Goal: Transaction & Acquisition: Obtain resource

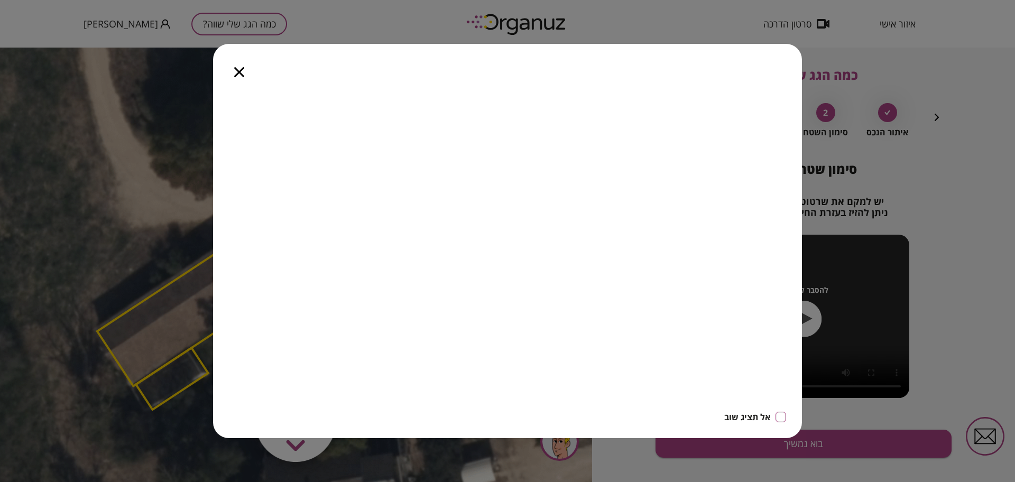
click at [240, 69] on icon "button" at bounding box center [239, 72] width 10 height 10
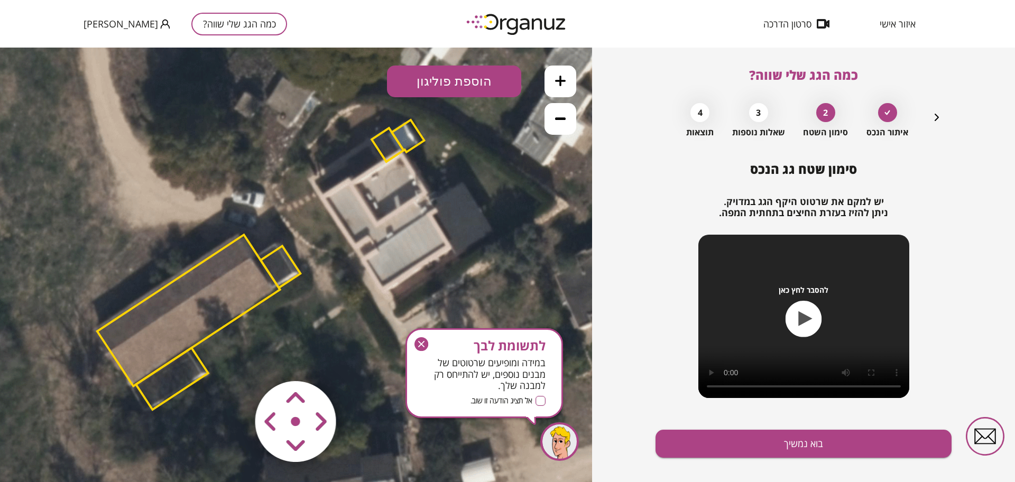
click at [233, 32] on button "כמה הגג שלי שווה?" at bounding box center [239, 24] width 96 height 23
click at [240, 26] on body "איזור אישי סרטון הדרכה כמה הגג שלי שווה? [PERSON_NAME] כמה הגג שלי שווה? איתור …" at bounding box center [507, 241] width 1015 height 482
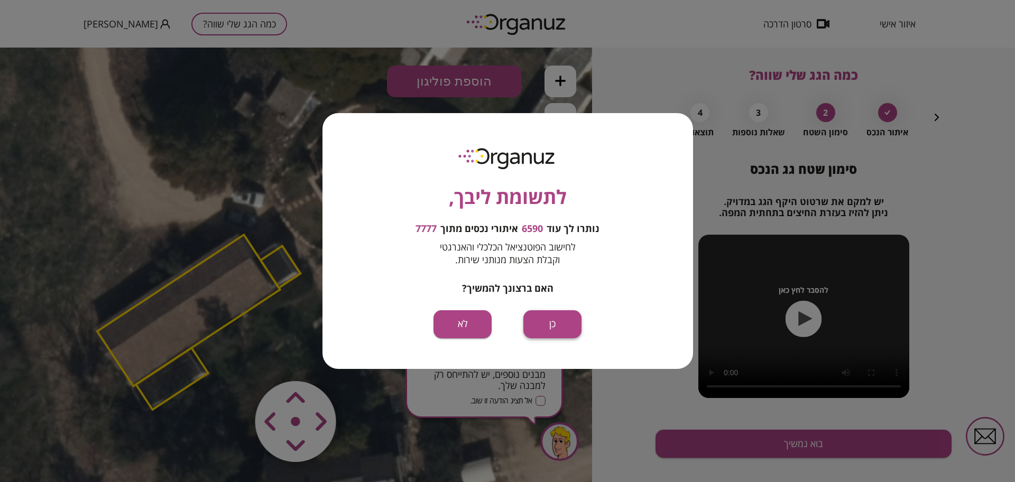
click at [566, 333] on button "כן" at bounding box center [552, 324] width 58 height 28
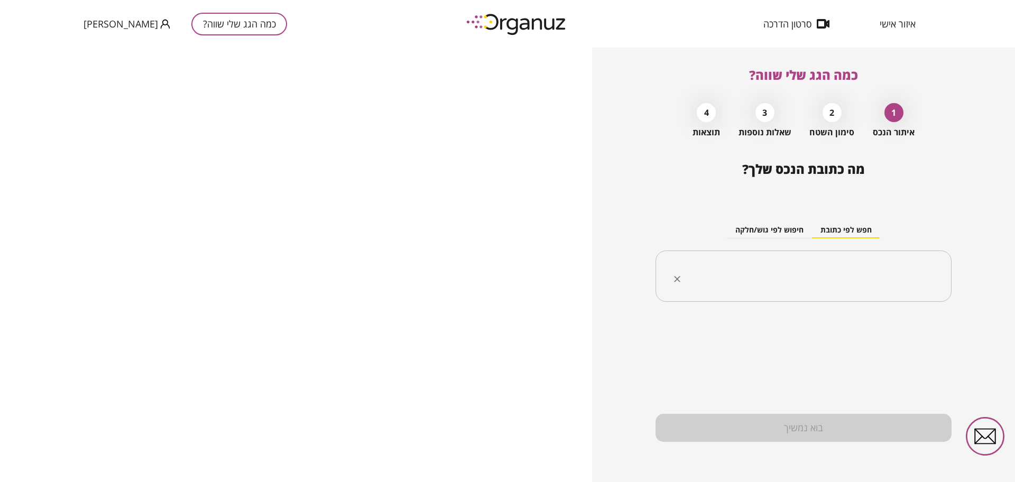
click at [764, 276] on input "text" at bounding box center [807, 276] width 263 height 26
paste input "**********"
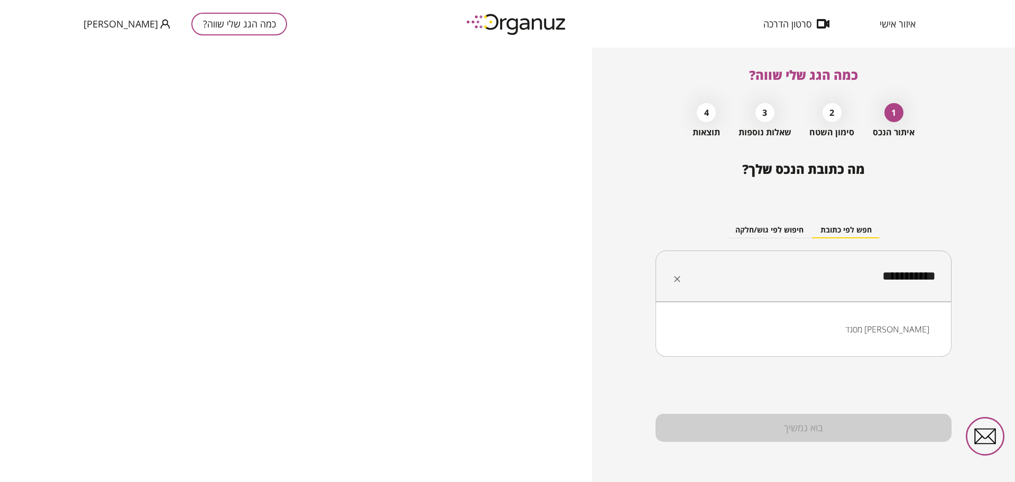
click at [890, 333] on li "מסגד [PERSON_NAME]" at bounding box center [803, 329] width 269 height 19
drag, startPoint x: 913, startPoint y: 275, endPoint x: 952, endPoint y: 282, distance: 40.2
click at [952, 283] on div "**********" at bounding box center [803, 265] width 423 height 435
click at [933, 279] on input "**********" at bounding box center [807, 276] width 263 height 26
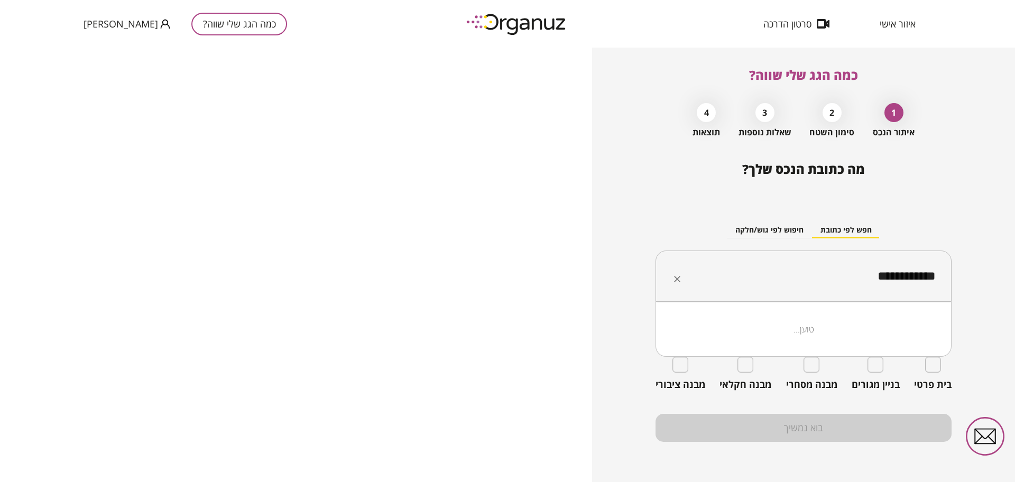
click at [933, 279] on input "**********" at bounding box center [807, 276] width 263 height 26
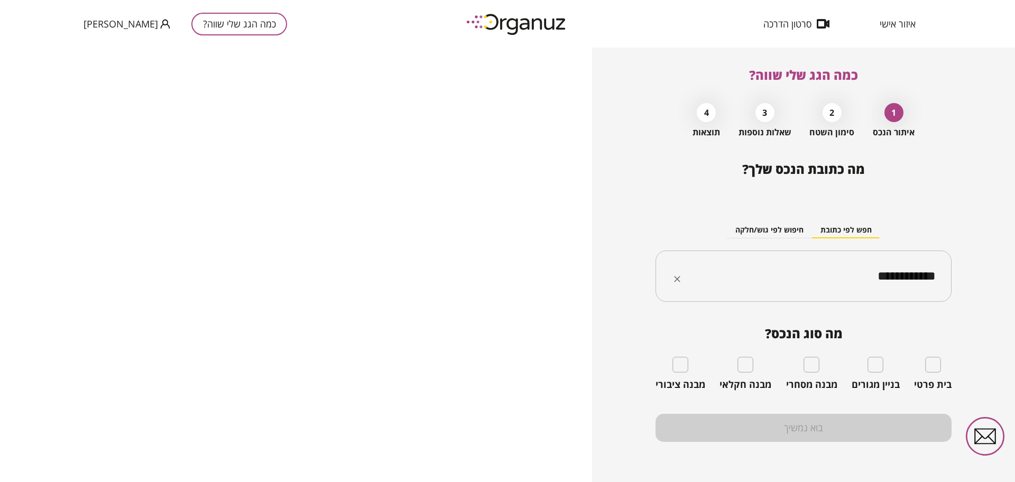
paste input "text"
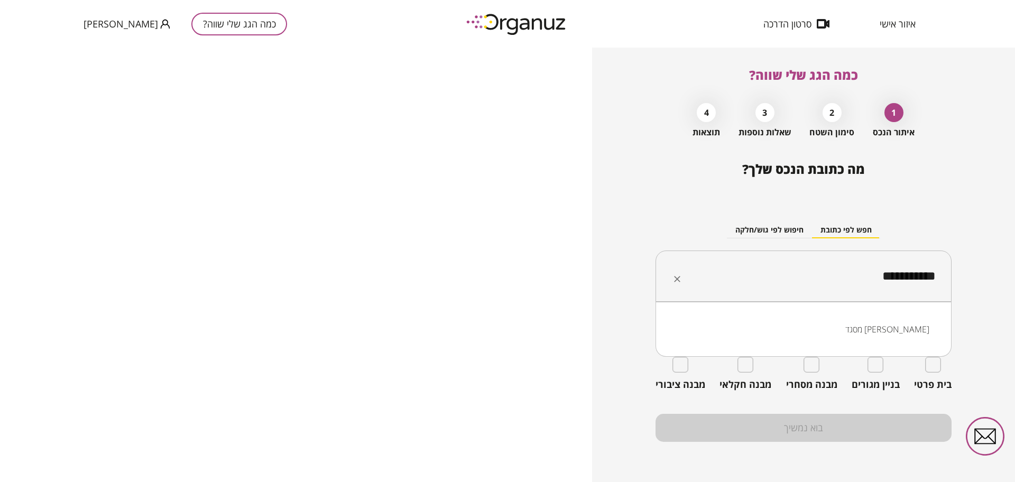
click at [908, 329] on li "מסגד [PERSON_NAME]" at bounding box center [803, 329] width 269 height 19
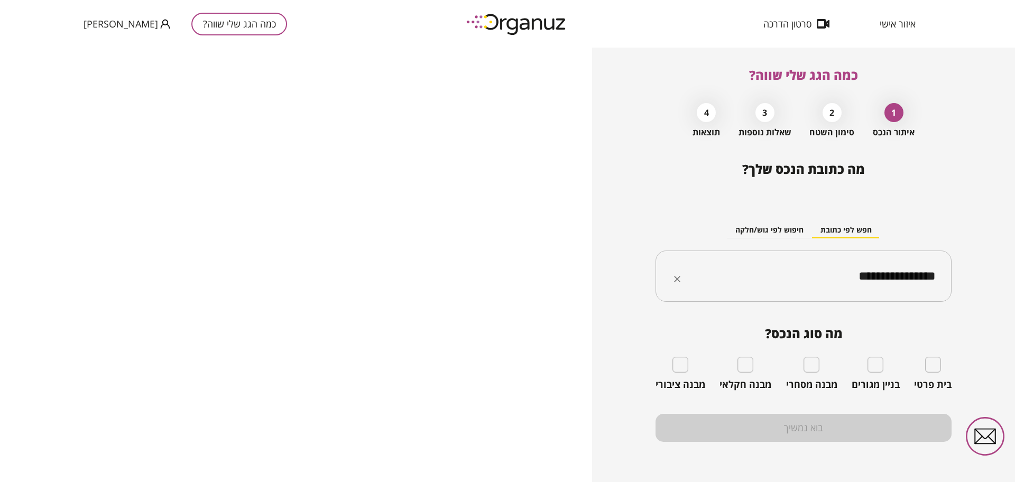
type input "**********"
click at [753, 227] on button "חיפוש לפי גוש/חלקה" at bounding box center [769, 231] width 85 height 16
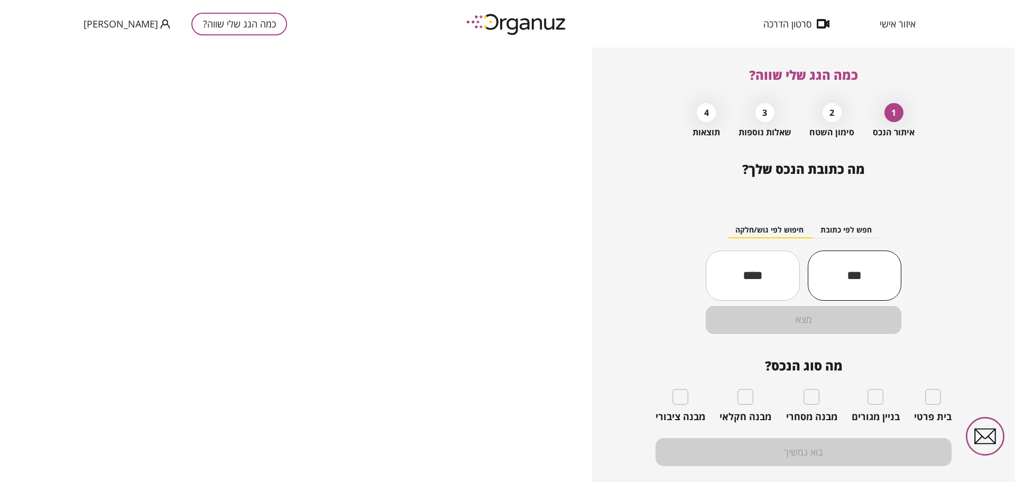
click at [858, 279] on input "text" at bounding box center [855, 276] width 94 height 36
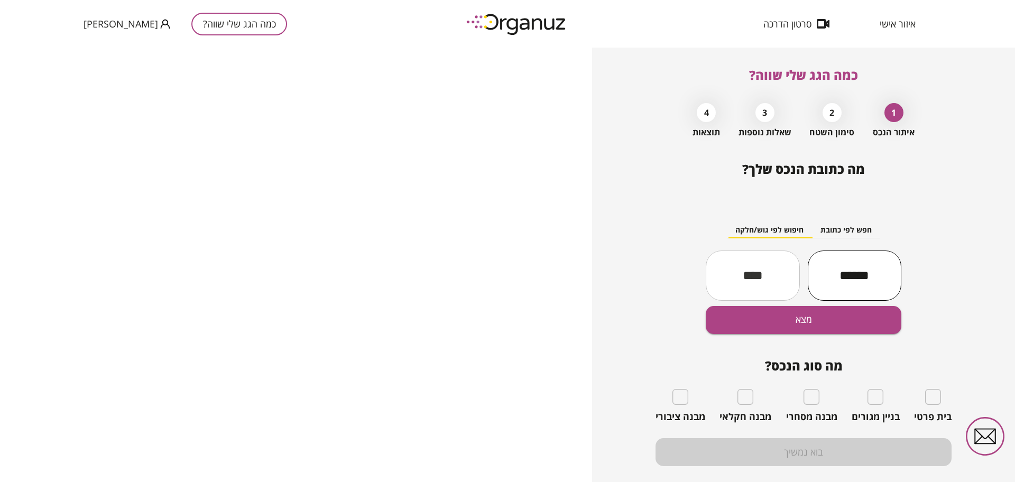
type input "******"
click at [725, 265] on input "text" at bounding box center [753, 276] width 94 height 36
type input "*"
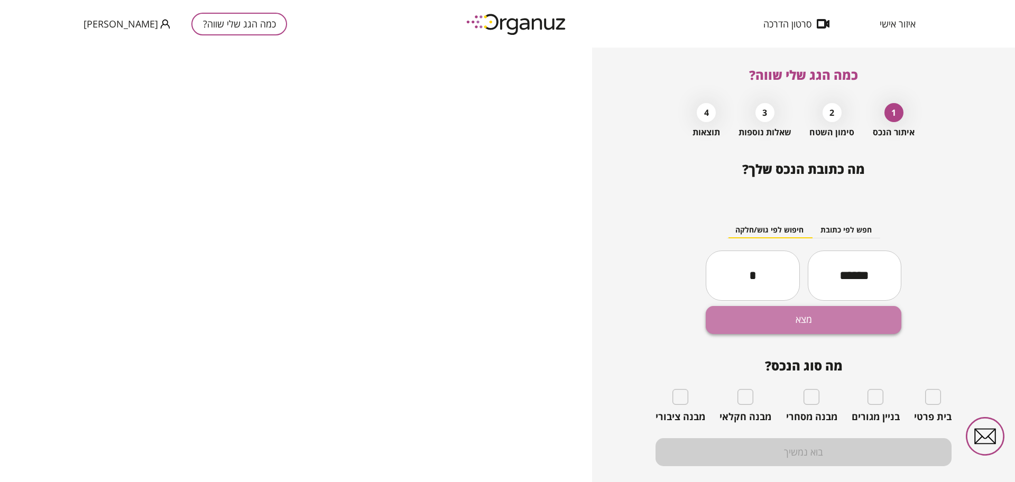
click at [801, 316] on button "מצא" at bounding box center [804, 320] width 196 height 28
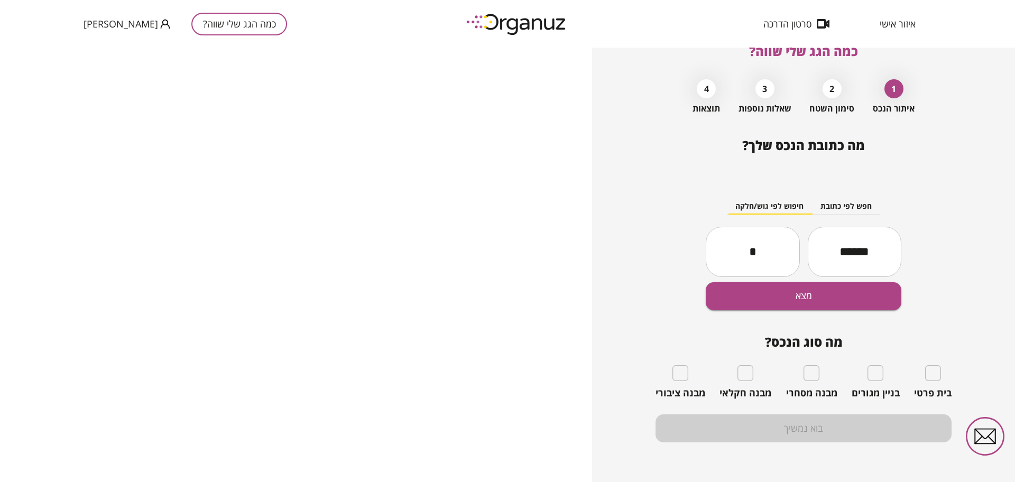
scroll to position [24, 0]
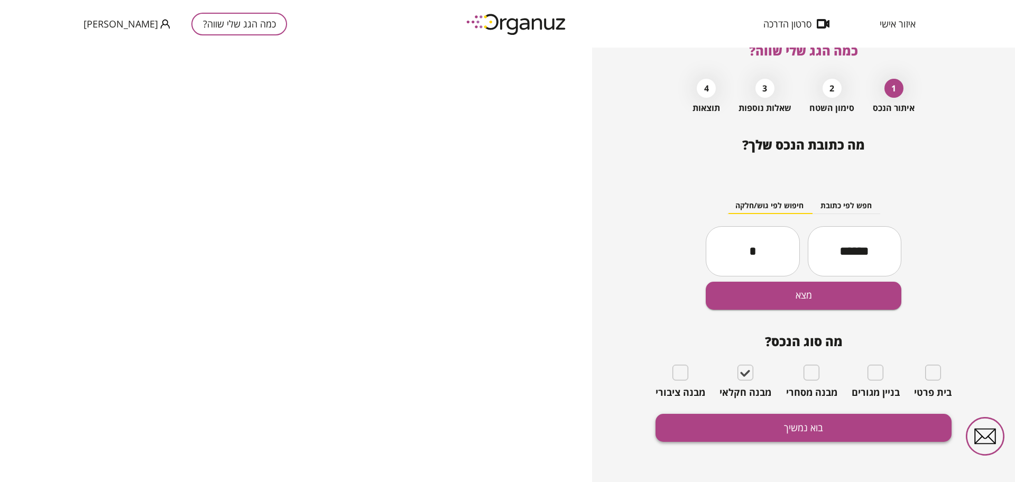
click at [794, 427] on button "בוא נמשיך" at bounding box center [804, 428] width 296 height 28
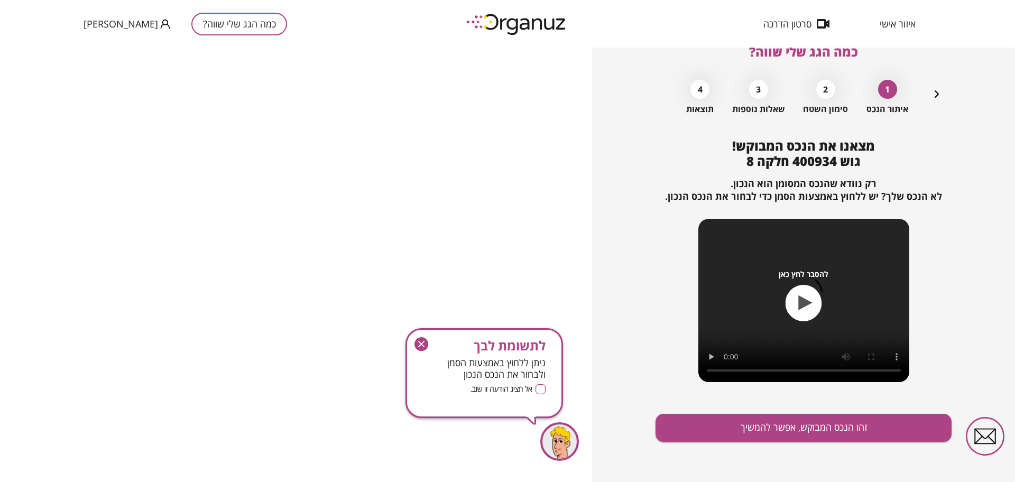
scroll to position [23, 0]
click at [793, 425] on button "זהו הנכס המבוקש, אפשר להמשיך" at bounding box center [804, 428] width 296 height 28
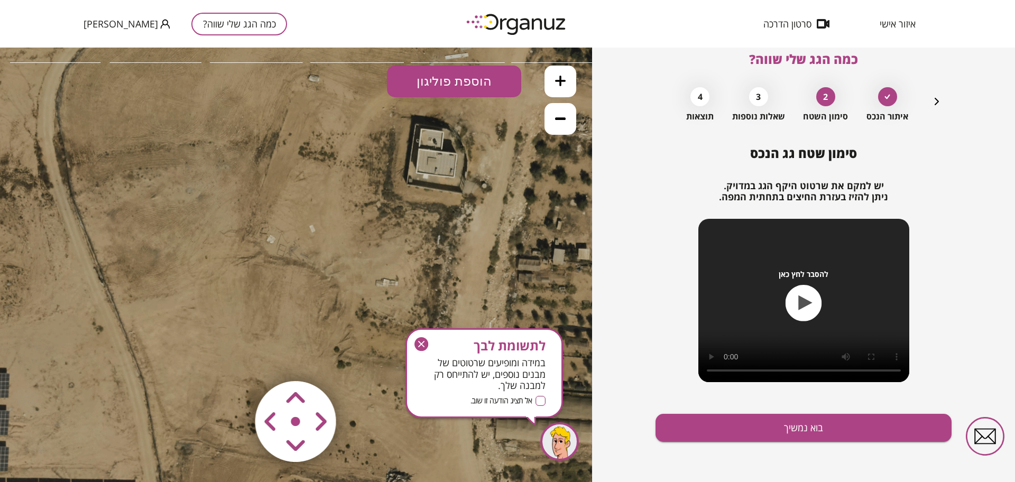
click at [566, 112] on button at bounding box center [561, 119] width 32 height 32
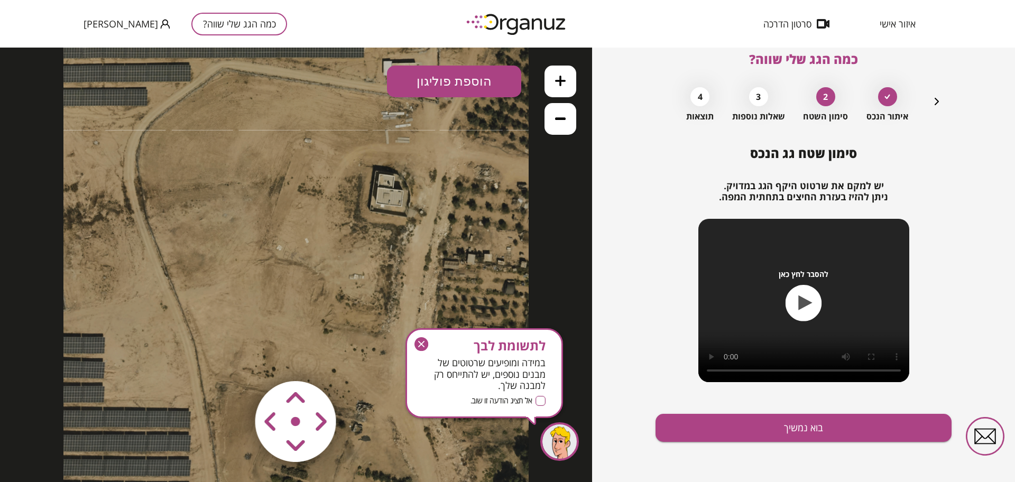
click at [430, 77] on button "הוספת פוליגון" at bounding box center [454, 82] width 134 height 32
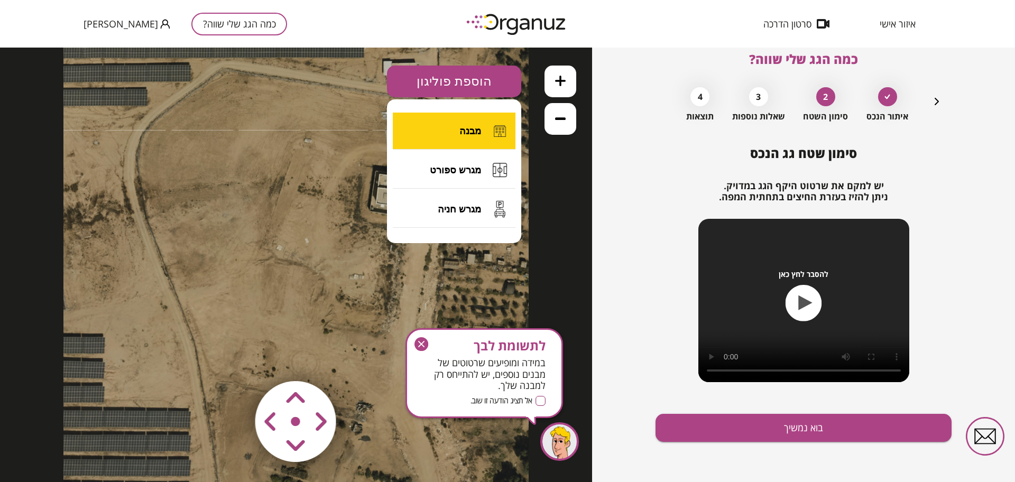
click at [452, 127] on button "מבנה" at bounding box center [454, 131] width 123 height 37
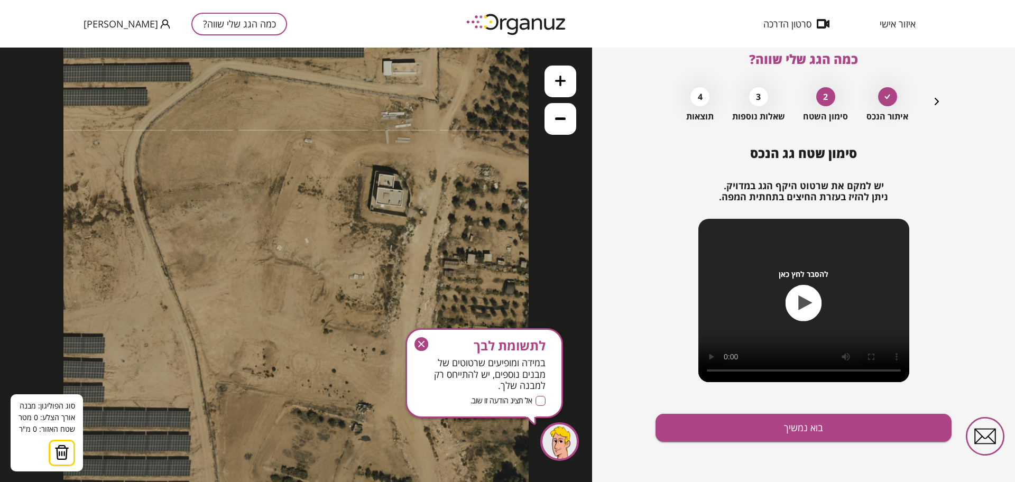
click at [232, 218] on icon at bounding box center [295, 264] width 465 height 465
click at [563, 81] on icon at bounding box center [560, 81] width 11 height 11
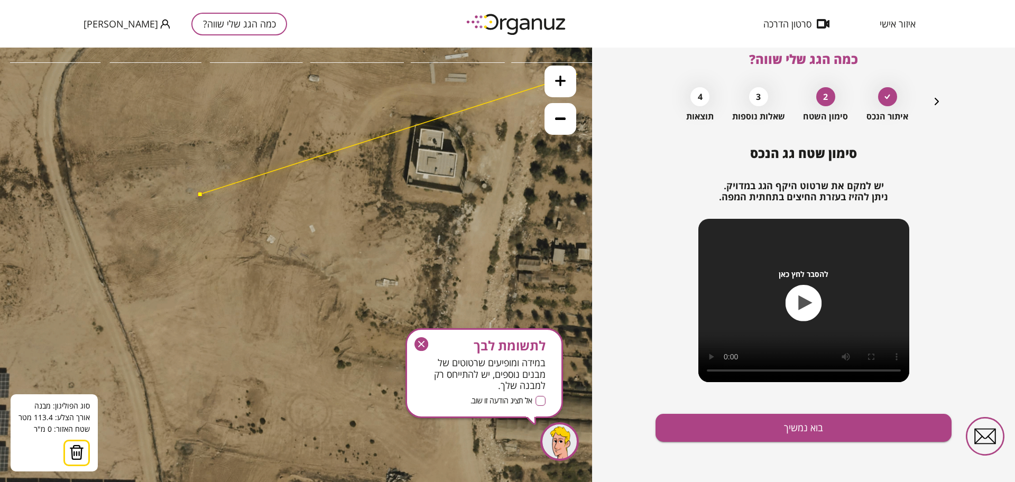
click at [558, 79] on icon at bounding box center [560, 81] width 11 height 11
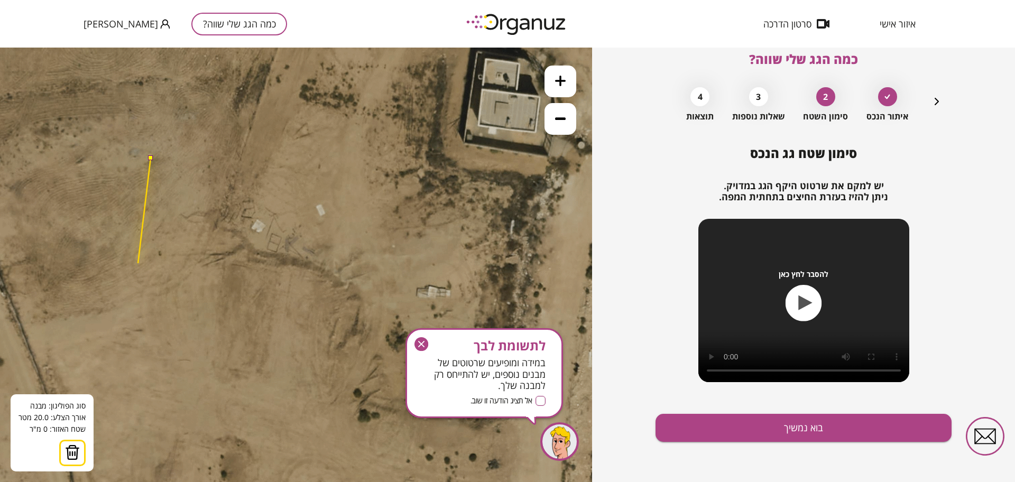
click at [138, 263] on icon at bounding box center [296, 265] width 1058 height 1058
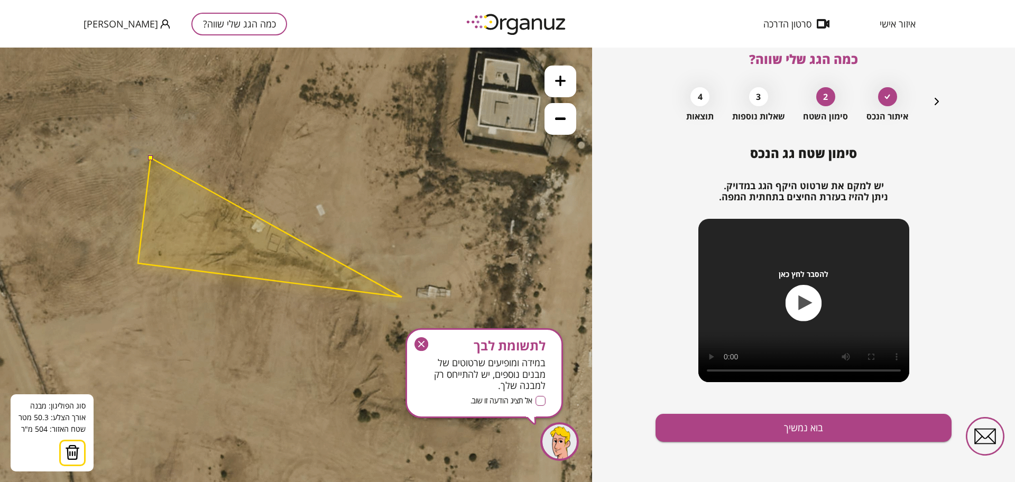
click at [402, 297] on polygon at bounding box center [270, 227] width 264 height 139
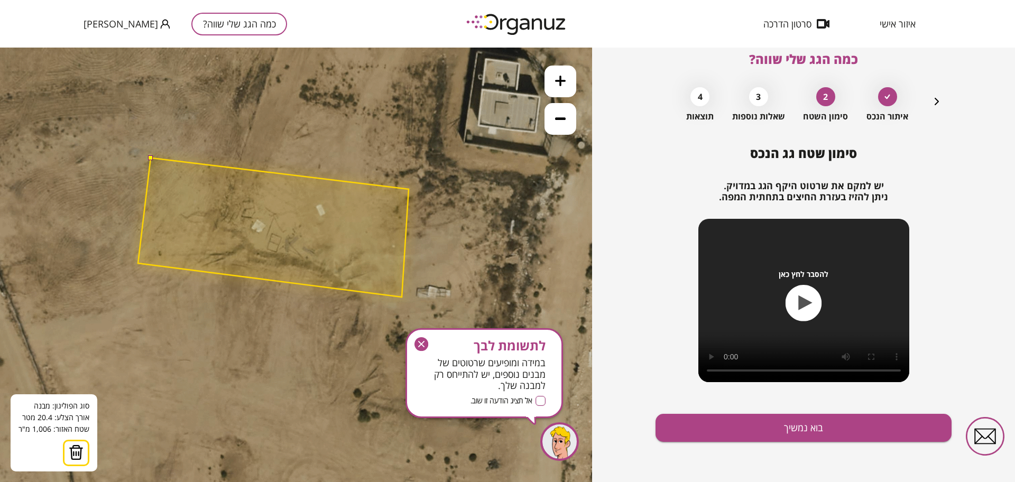
click at [409, 189] on polygon at bounding box center [273, 227] width 271 height 139
click at [149, 158] on button at bounding box center [150, 157] width 5 height 5
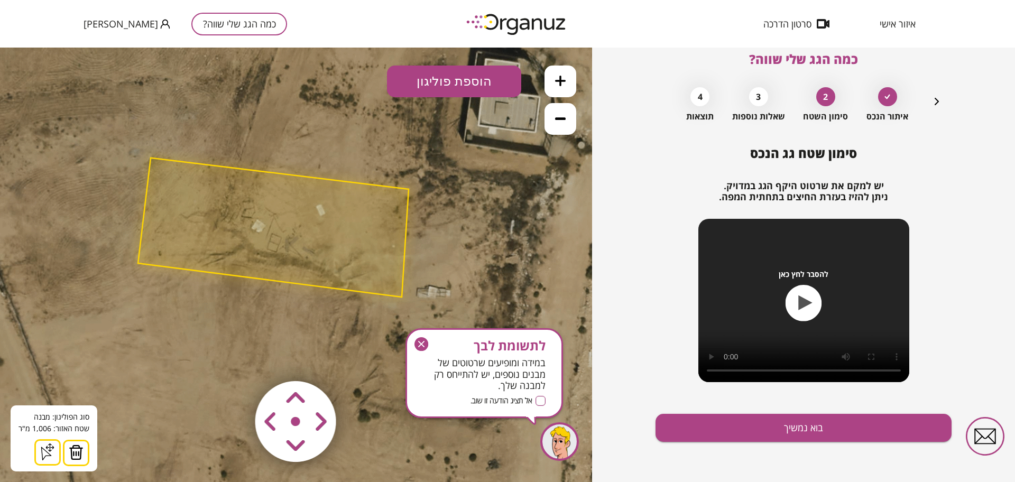
drag, startPoint x: 420, startPoint y: 344, endPoint x: 563, endPoint y: 339, distance: 143.4
click at [420, 344] on icon "button" at bounding box center [422, 344] width 14 height 14
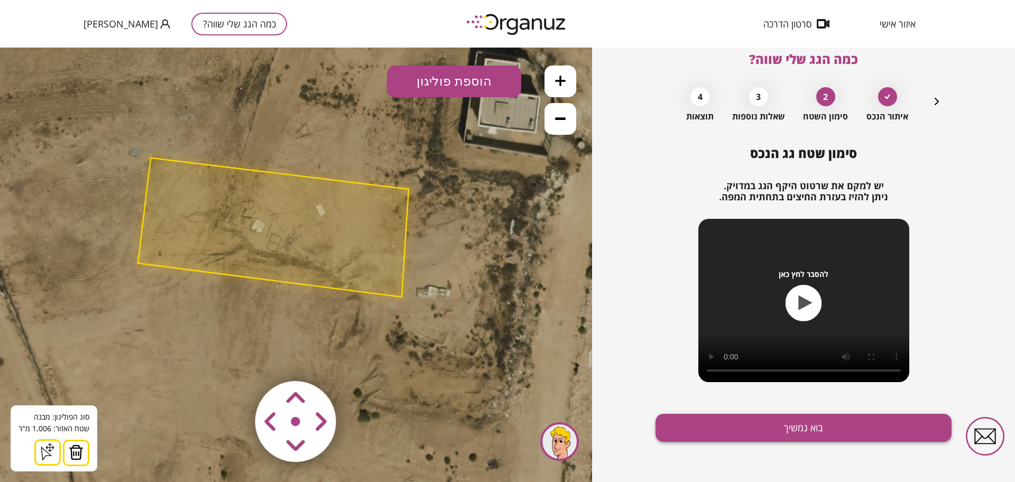
click at [802, 435] on button "בוא נמשיך" at bounding box center [804, 428] width 296 height 28
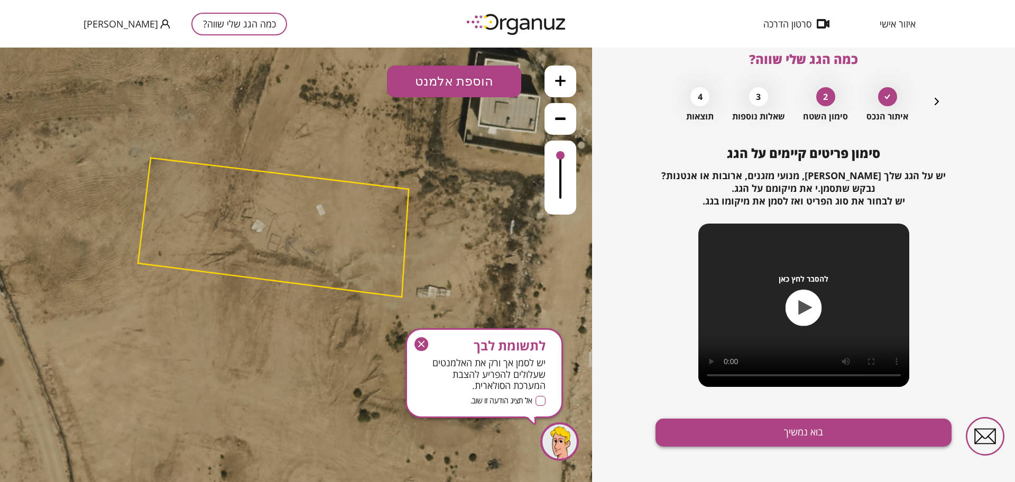
click at [801, 436] on button "בוא נמשיך" at bounding box center [804, 433] width 296 height 28
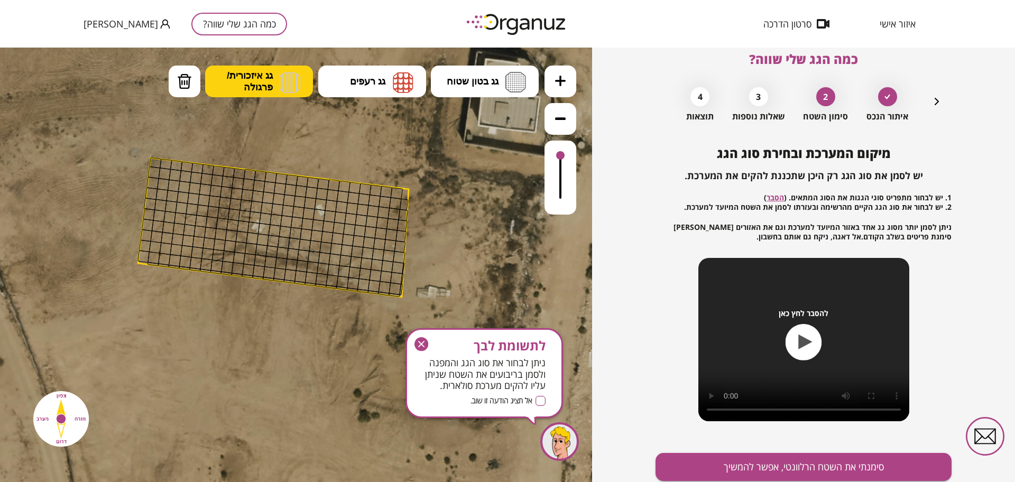
click at [276, 79] on button "גג איזכורית/ פרגולה" at bounding box center [259, 82] width 108 height 32
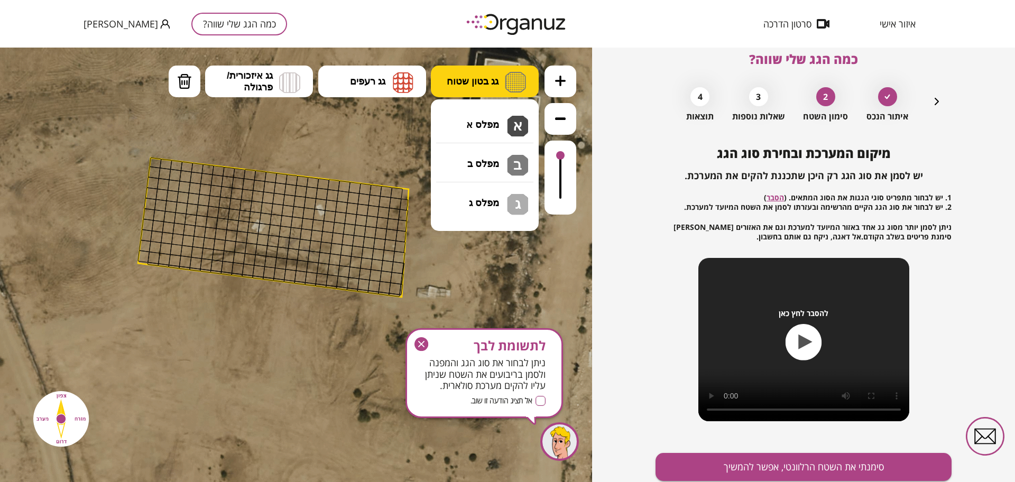
click at [479, 83] on span "גג בטון שטוח" at bounding box center [473, 82] width 52 height 12
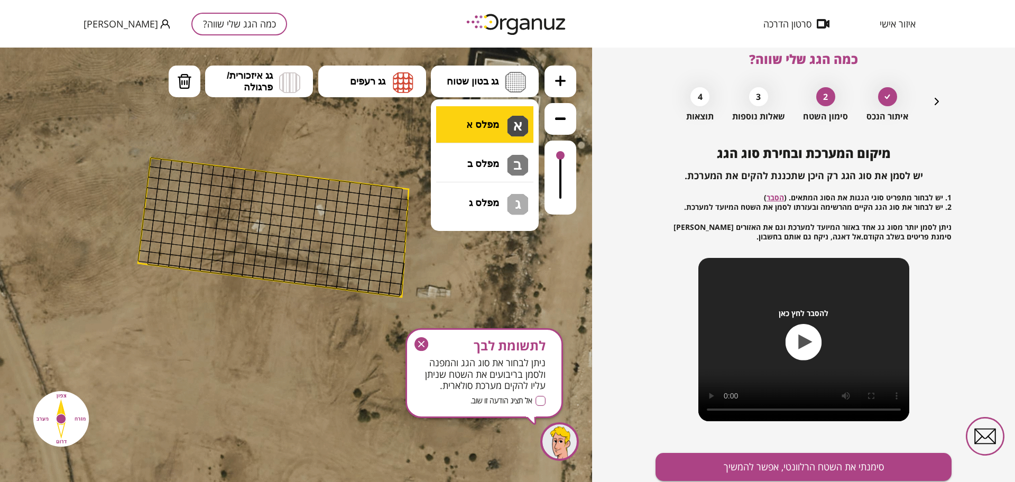
click at [487, 121] on div ".st0 { fill: #FFFFFF; } א" at bounding box center [296, 265] width 592 height 435
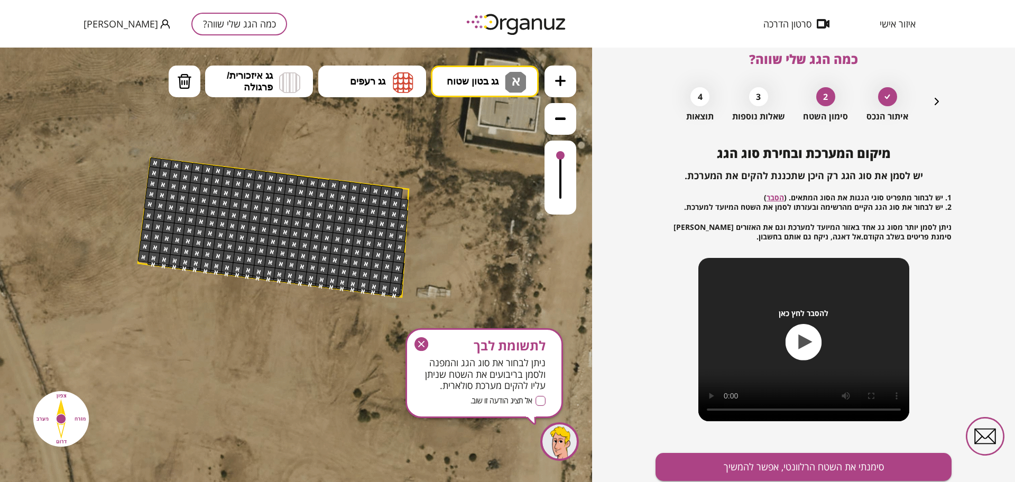
drag, startPoint x: 155, startPoint y: 161, endPoint x: 423, endPoint y: 344, distance: 324.4
click at [423, 344] on div ".st0 { fill: #FFFFFF; }" at bounding box center [296, 265] width 1058 height 1058
drag, startPoint x: 425, startPoint y: 343, endPoint x: 442, endPoint y: 316, distance: 31.8
click at [425, 343] on icon "button" at bounding box center [422, 344] width 14 height 14
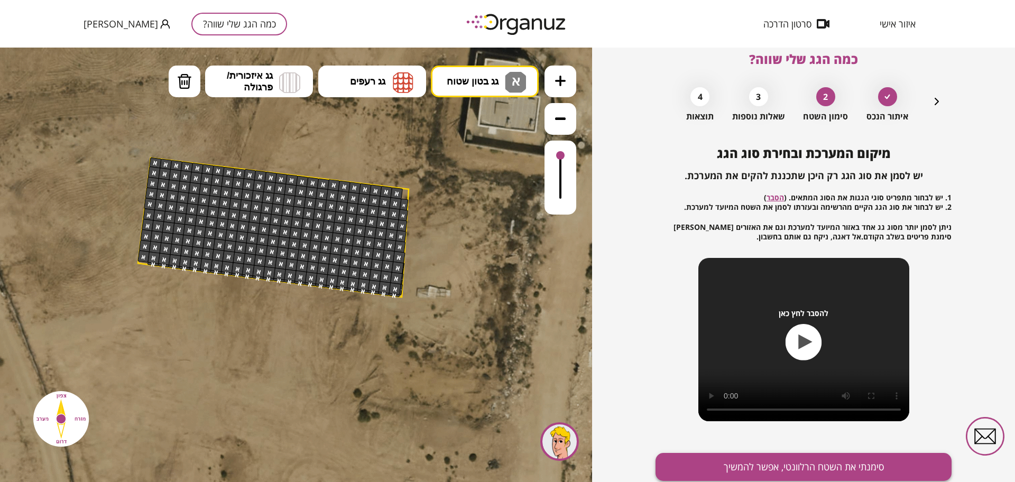
click at [872, 473] on button "סימנתי את השטח הרלוונטי, אפשר להמשיך" at bounding box center [804, 467] width 296 height 28
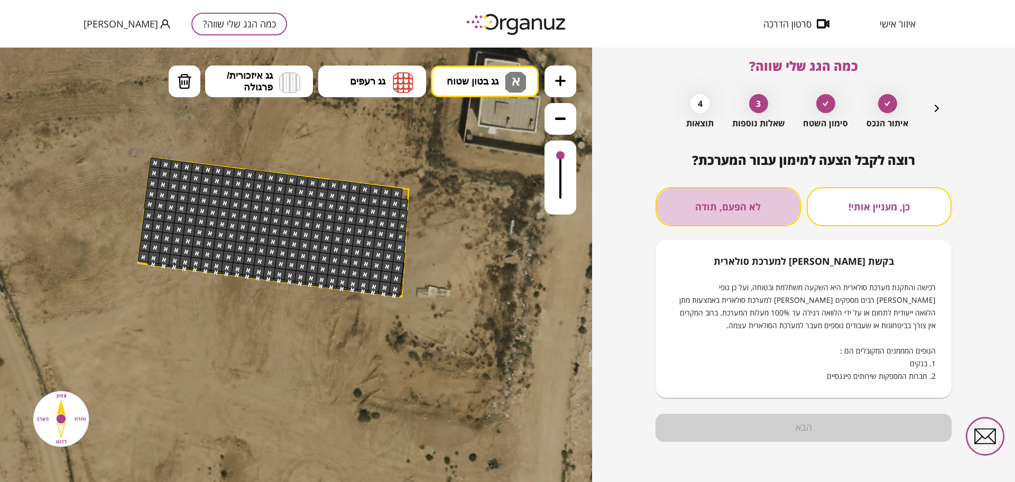
click at [735, 199] on button "לא הפעם, תודה" at bounding box center [728, 206] width 145 height 39
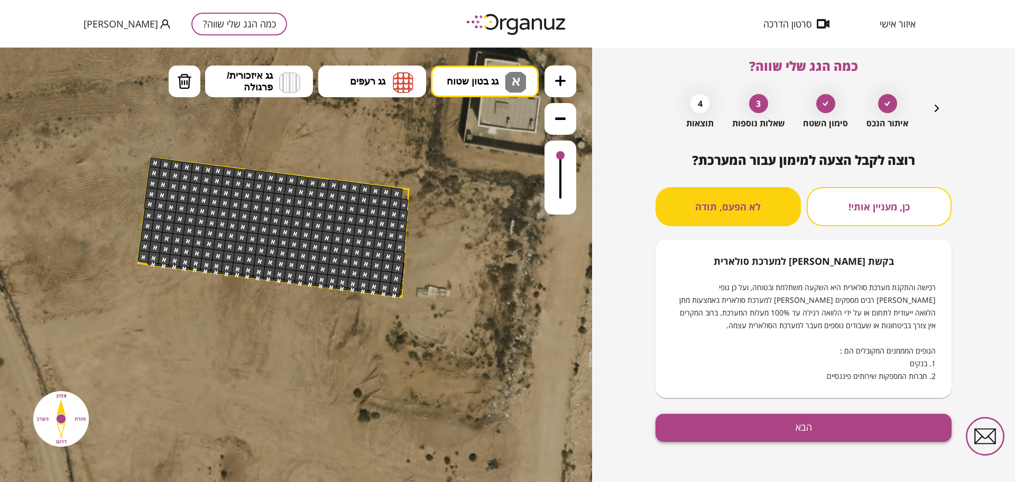
click at [738, 437] on button "הבא" at bounding box center [804, 428] width 296 height 28
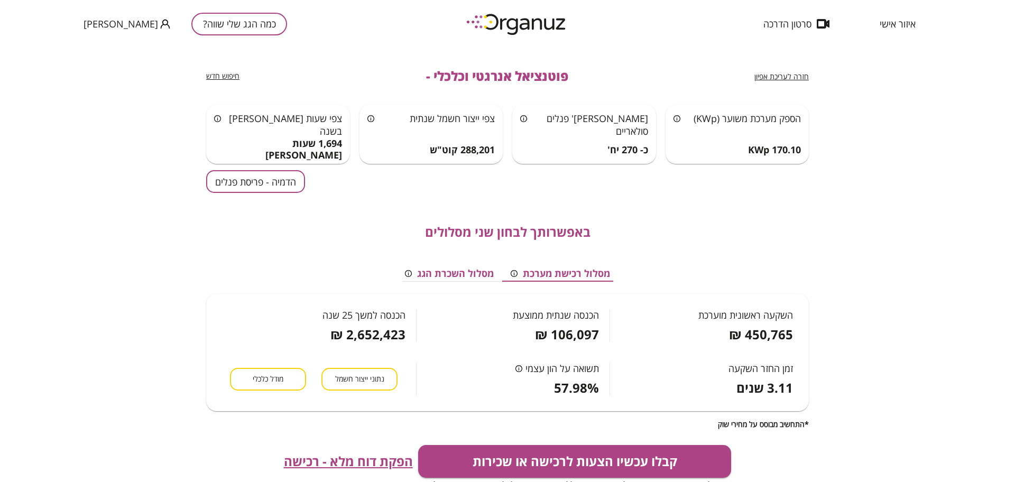
click at [268, 179] on button "הדמיה - פריסת פנלים" at bounding box center [255, 181] width 99 height 23
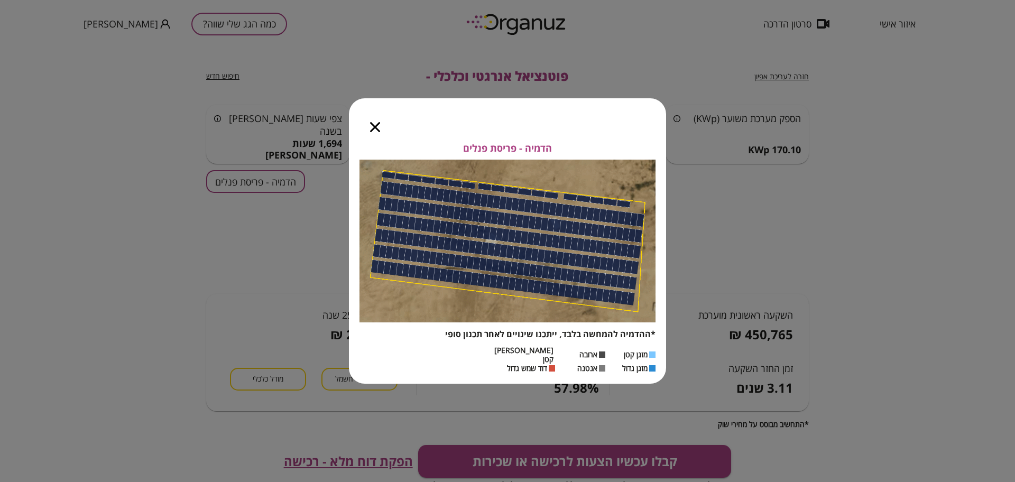
click at [378, 132] on icon "button" at bounding box center [375, 127] width 10 height 10
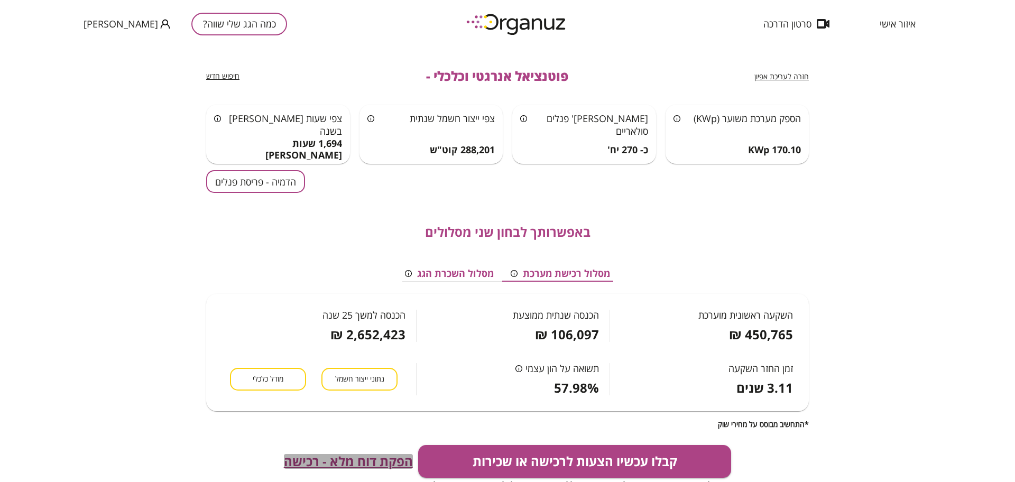
click at [375, 457] on span "הפקת דוח מלא - רכישה" at bounding box center [348, 461] width 129 height 15
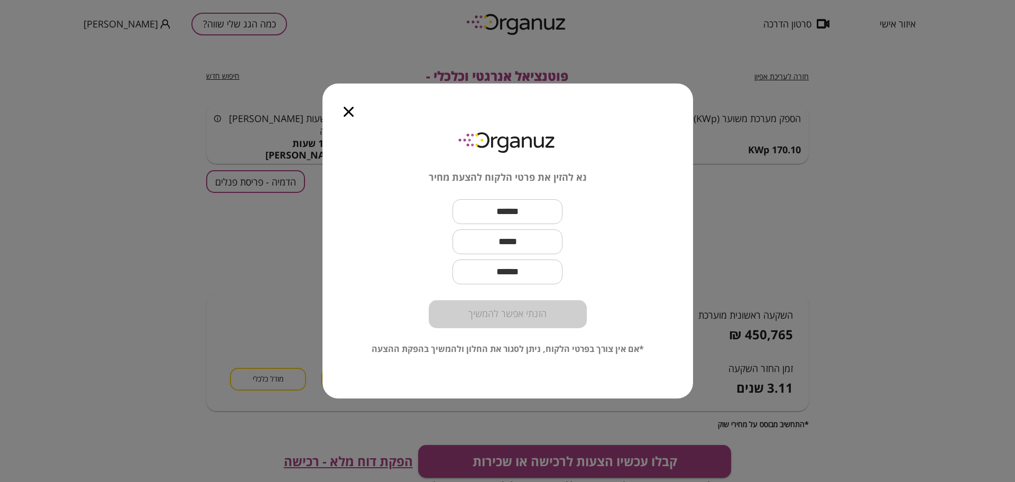
click at [550, 206] on input "text" at bounding box center [508, 211] width 110 height 31
click at [503, 210] on input "text" at bounding box center [508, 211] width 110 height 31
paste input "**********"
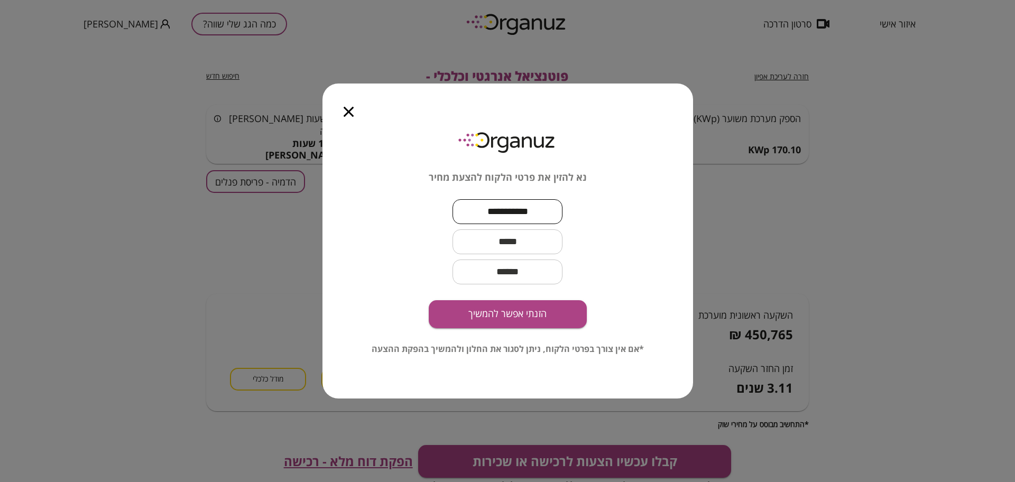
type input "**********"
click at [513, 248] on input "text" at bounding box center [508, 241] width 110 height 31
paste input "**********"
type input "**********"
click at [534, 315] on button "הזנתי אפשר להמשיך" at bounding box center [508, 314] width 158 height 28
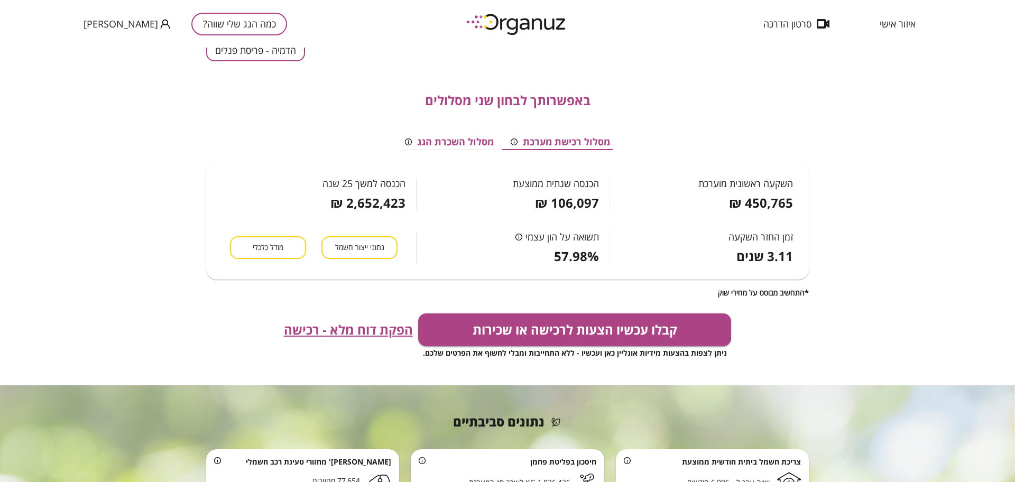
click at [626, 322] on button "קבלו עכשיו הצעות לרכישה או שכירות" at bounding box center [575, 329] width 314 height 33
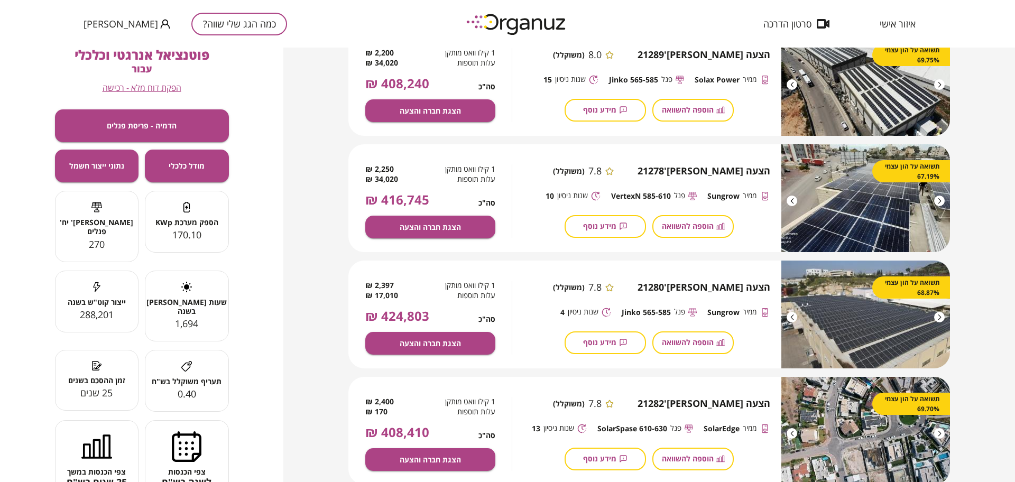
scroll to position [727, 0]
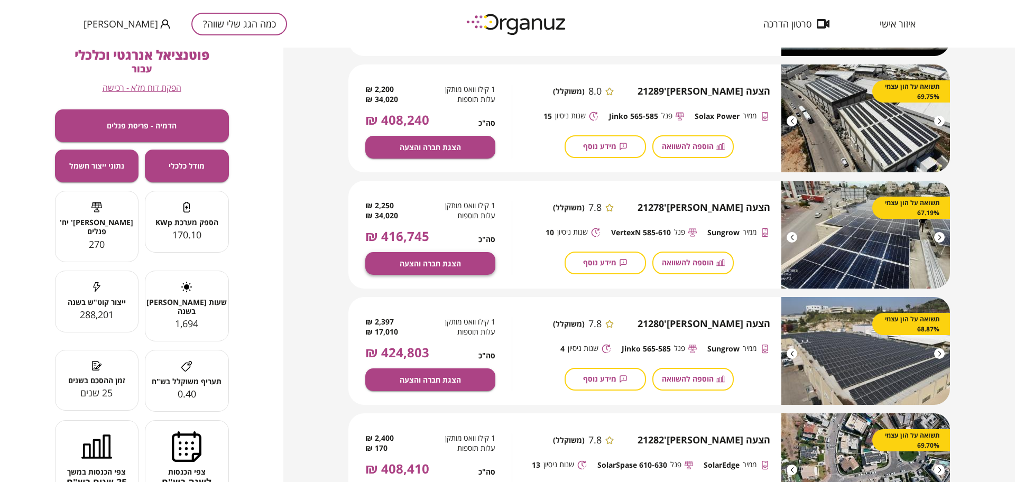
click at [465, 258] on button "הצגת חברה והצעה" at bounding box center [430, 263] width 130 height 23
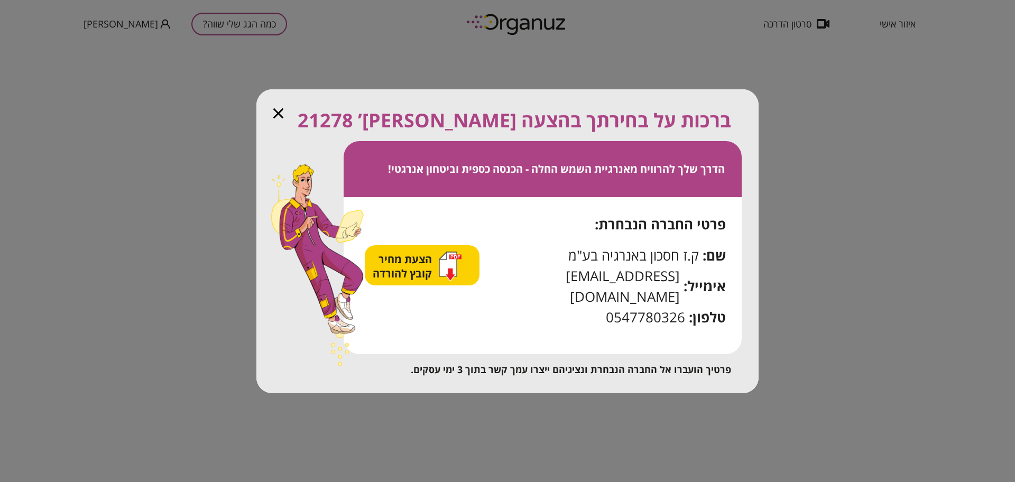
click at [457, 276] on icon "button" at bounding box center [447, 264] width 17 height 24
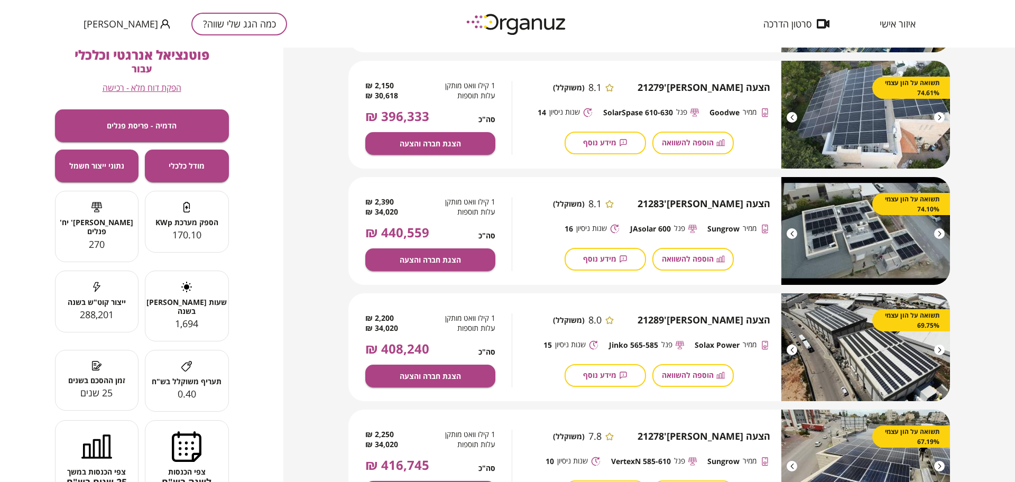
scroll to position [463, 0]
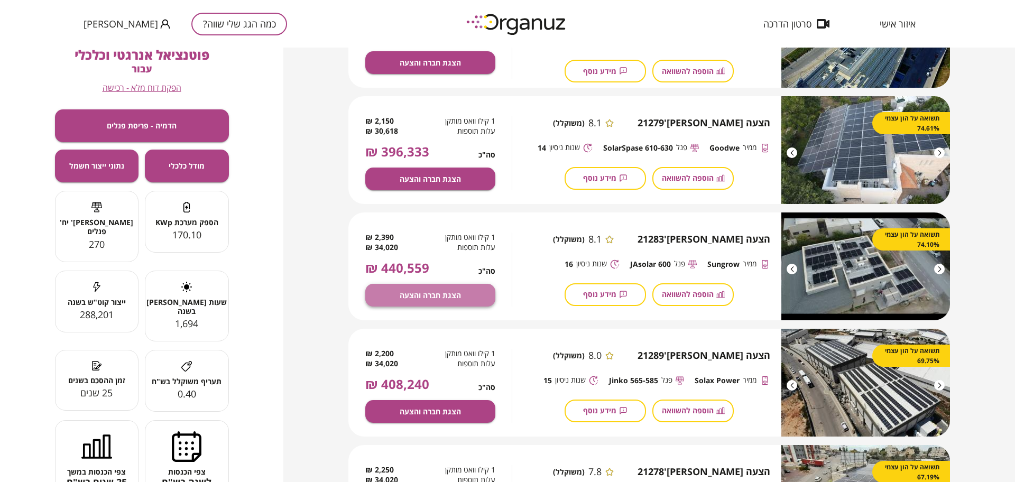
click at [430, 292] on span "הצגת חברה והצעה" at bounding box center [430, 295] width 61 height 9
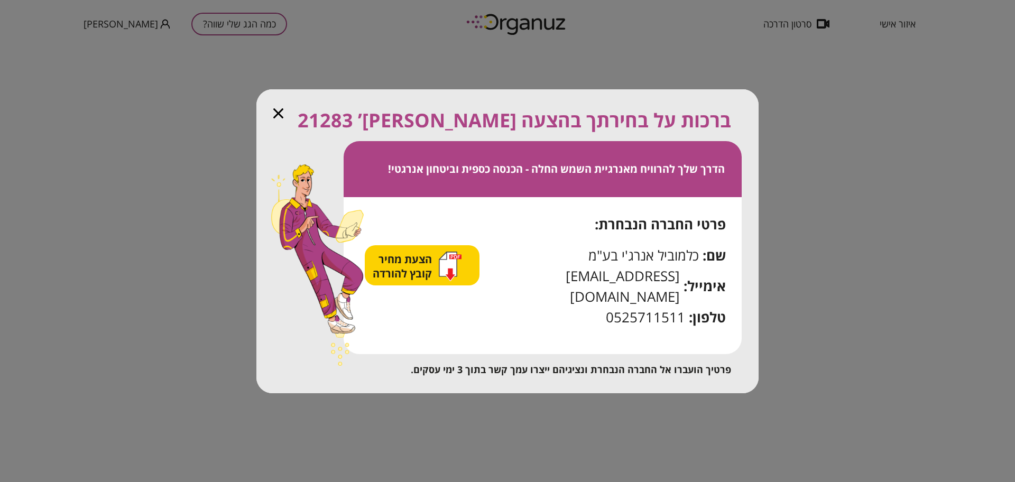
click at [462, 274] on icon "button" at bounding box center [450, 267] width 23 height 30
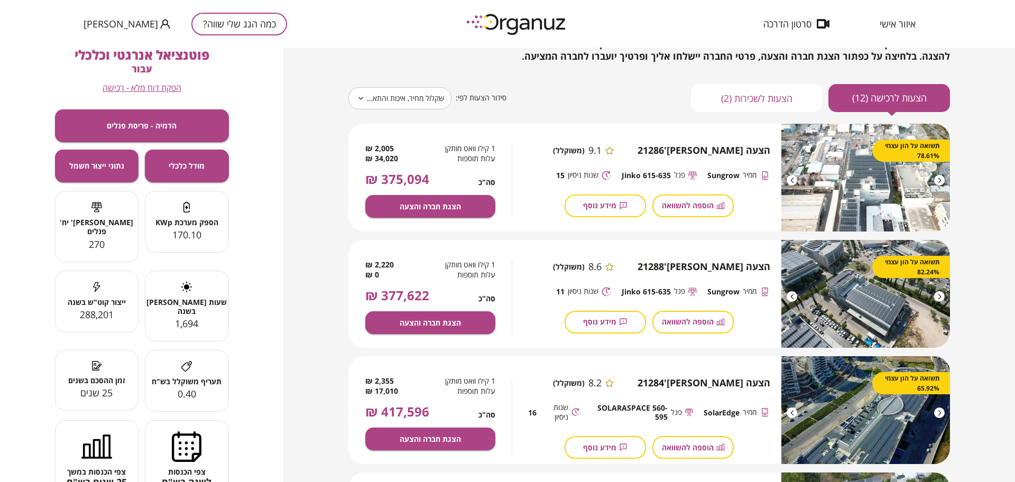
scroll to position [84, 0]
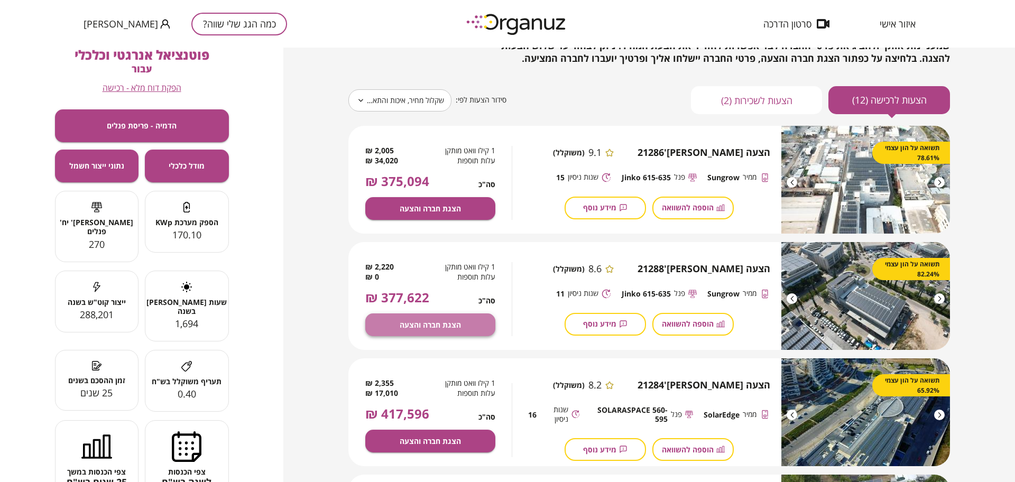
click at [414, 325] on span "הצגת חברה והצעה" at bounding box center [430, 324] width 61 height 9
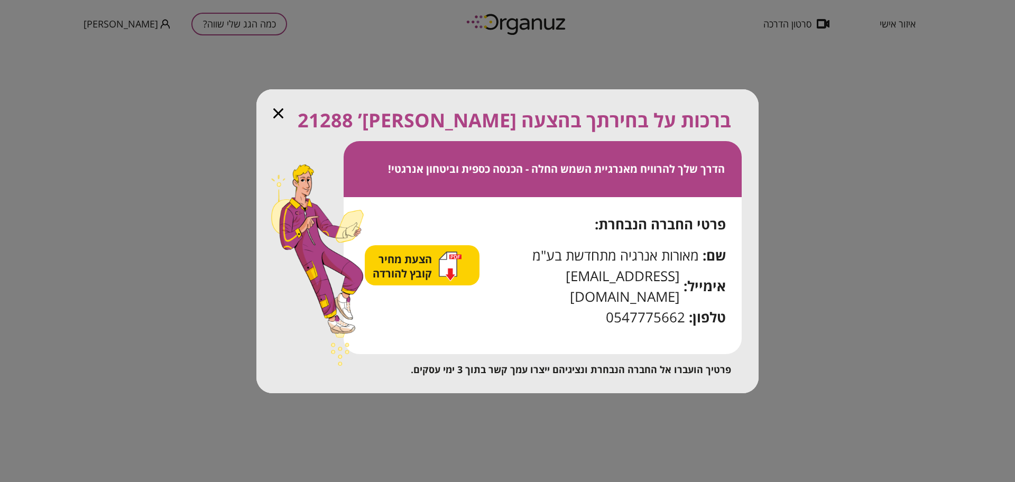
click at [416, 263] on span "הצעת מחיר קובץ להורדה" at bounding box center [404, 266] width 62 height 29
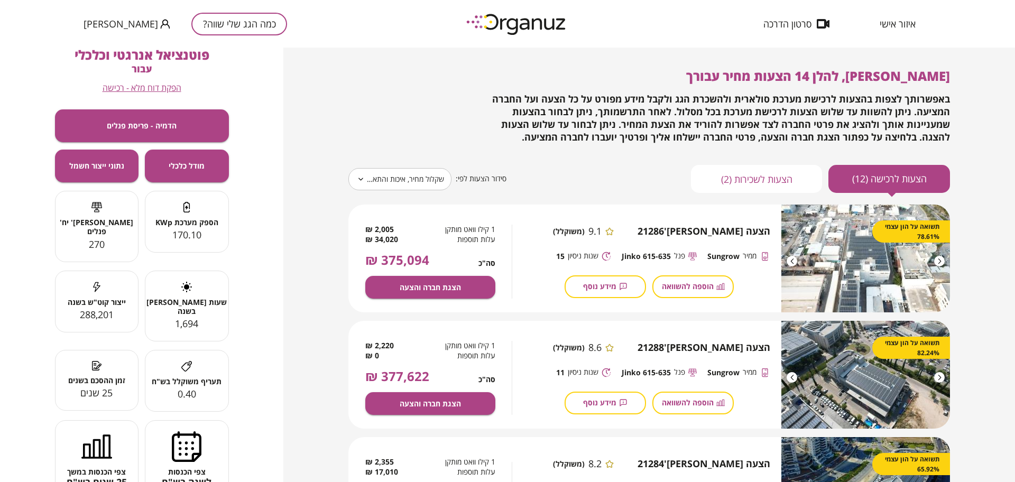
scroll to position [0, 0]
